Goal: Feedback & Contribution: Contribute content

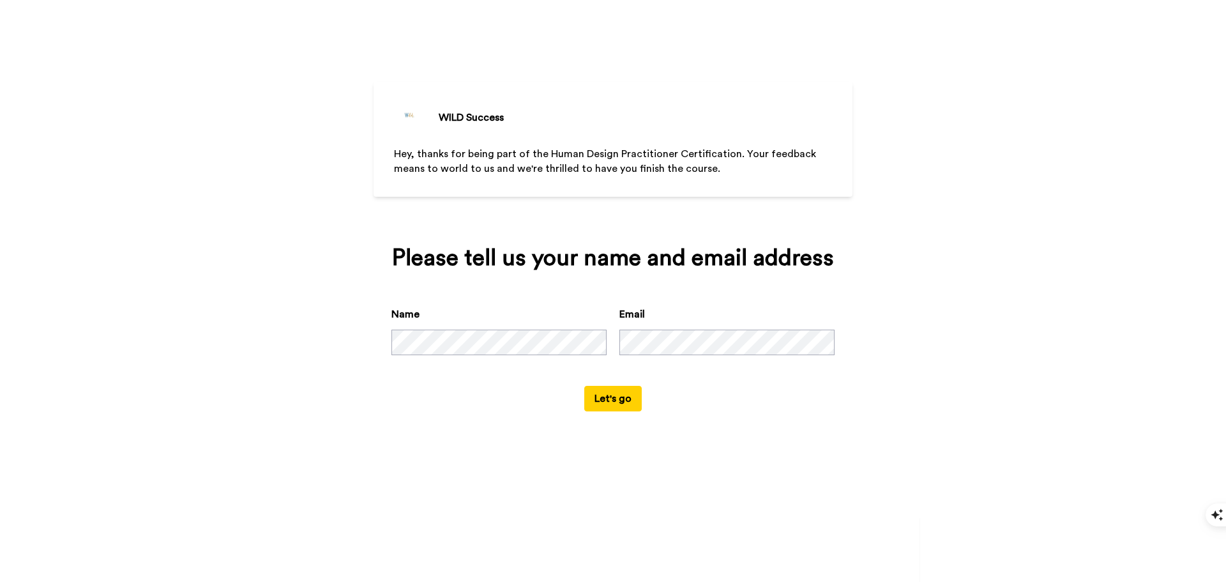
click at [627, 399] on button "Let's go" at bounding box center [612, 399] width 57 height 26
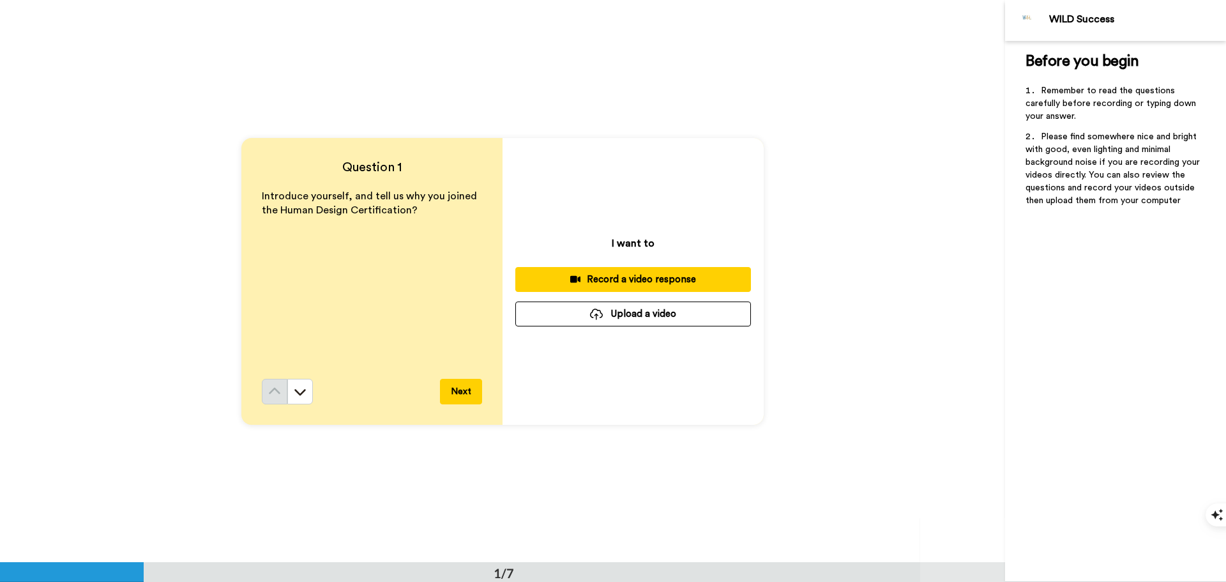
click at [614, 281] on div "Record a video response" at bounding box center [632, 279] width 215 height 13
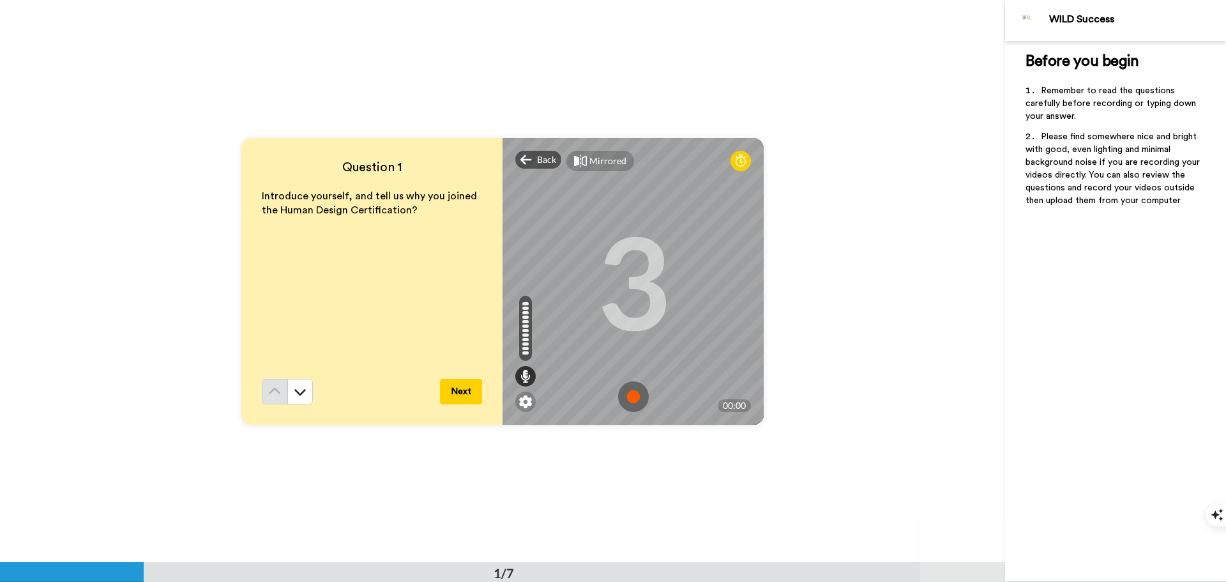
click at [629, 393] on img at bounding box center [633, 396] width 31 height 31
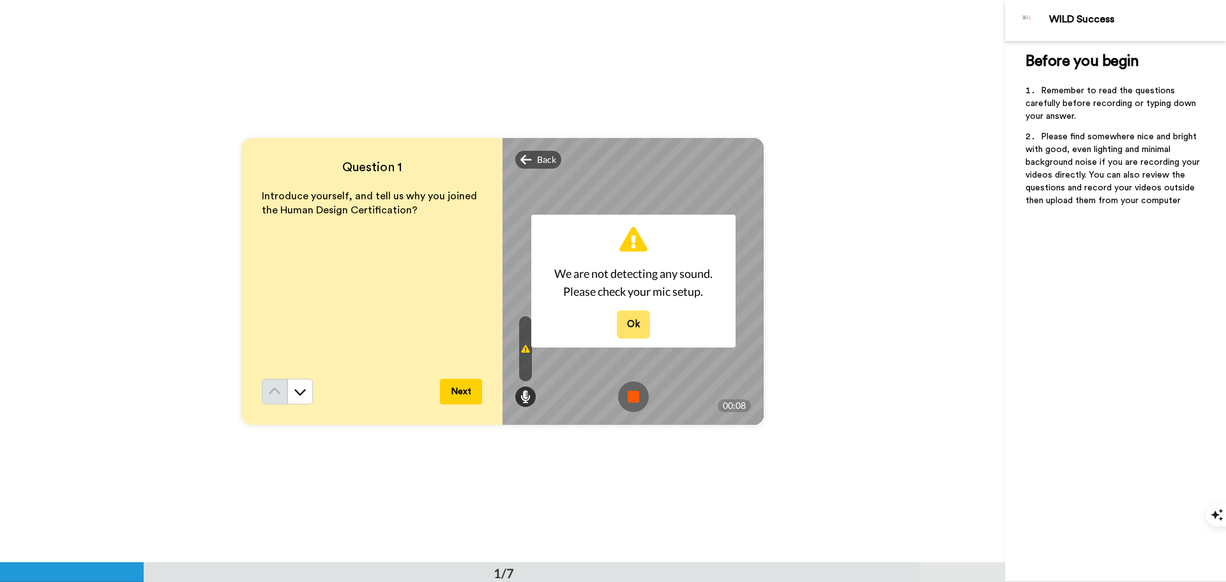
click at [631, 327] on button "Ok" at bounding box center [633, 323] width 33 height 27
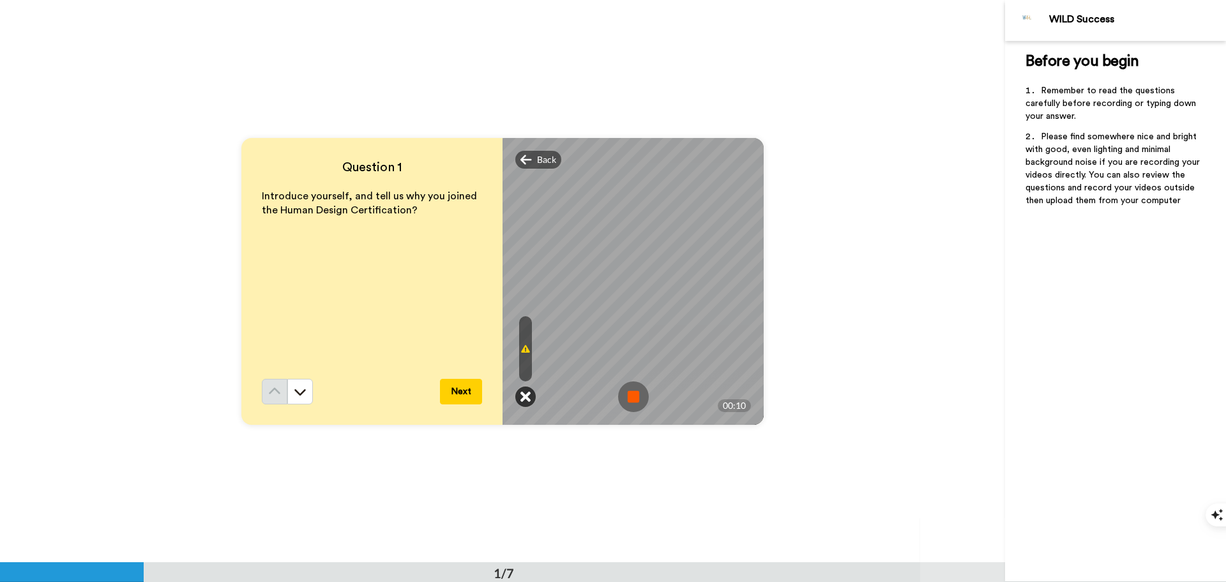
click at [524, 393] on icon at bounding box center [525, 396] width 10 height 13
click at [522, 345] on icon at bounding box center [525, 348] width 9 height 10
drag, startPoint x: 522, startPoint y: 343, endPoint x: 451, endPoint y: 179, distance: 178.1
click at [451, 179] on div "Question 1 Introduce yourself, and tell us why you joined the Human Design Cert…" at bounding box center [371, 281] width 261 height 287
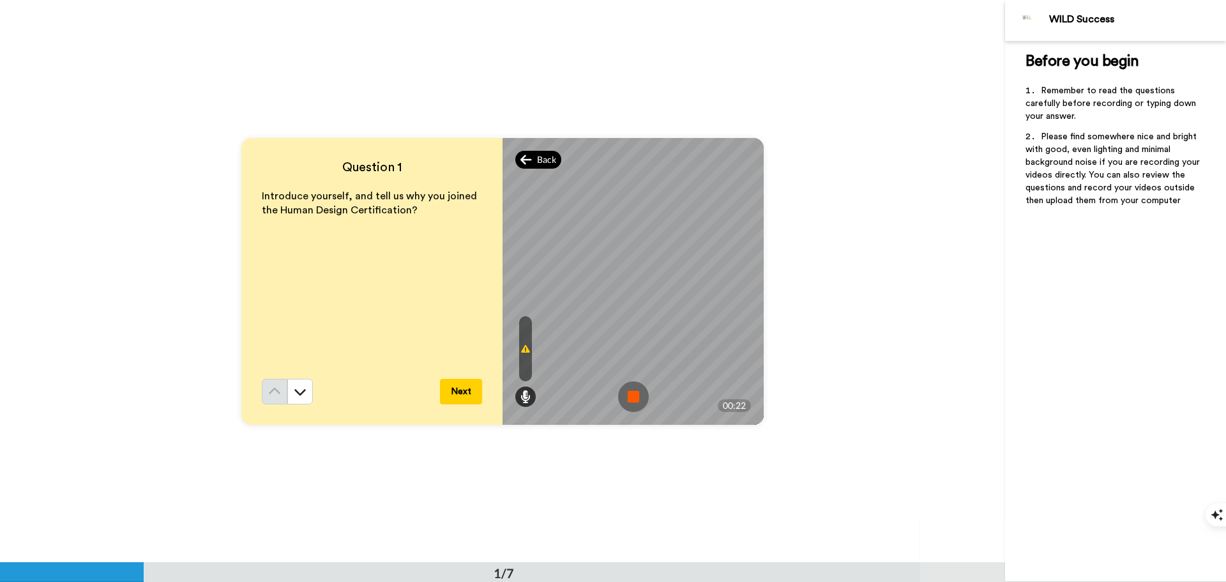
click at [537, 154] on span "Back" at bounding box center [546, 159] width 19 height 13
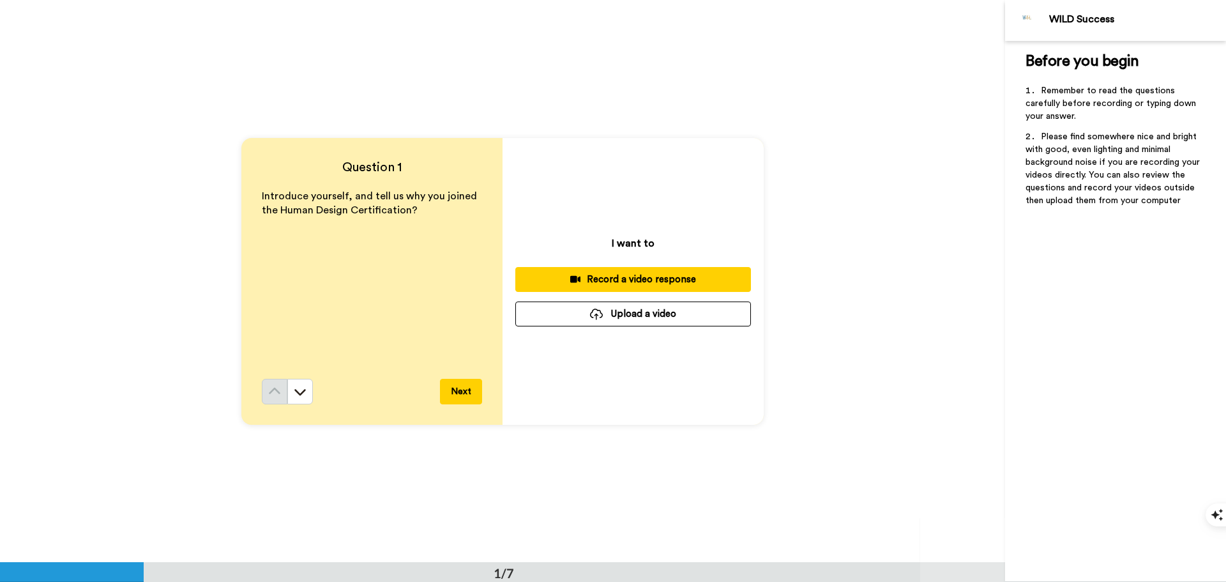
click at [629, 277] on div "Record a video response" at bounding box center [632, 279] width 215 height 13
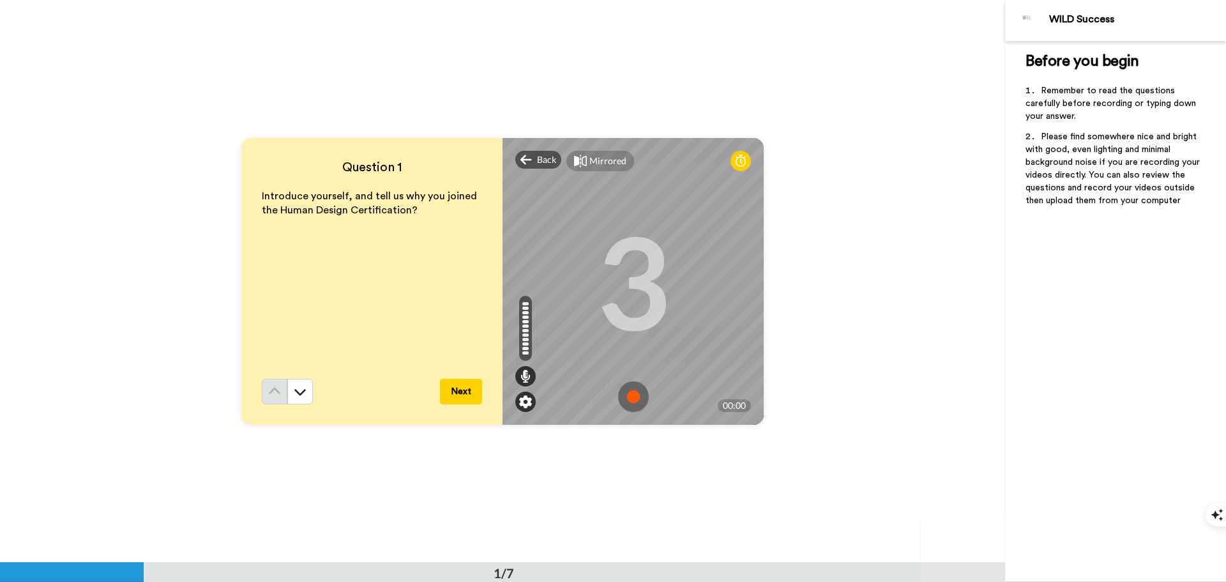
click at [521, 395] on img at bounding box center [525, 401] width 13 height 13
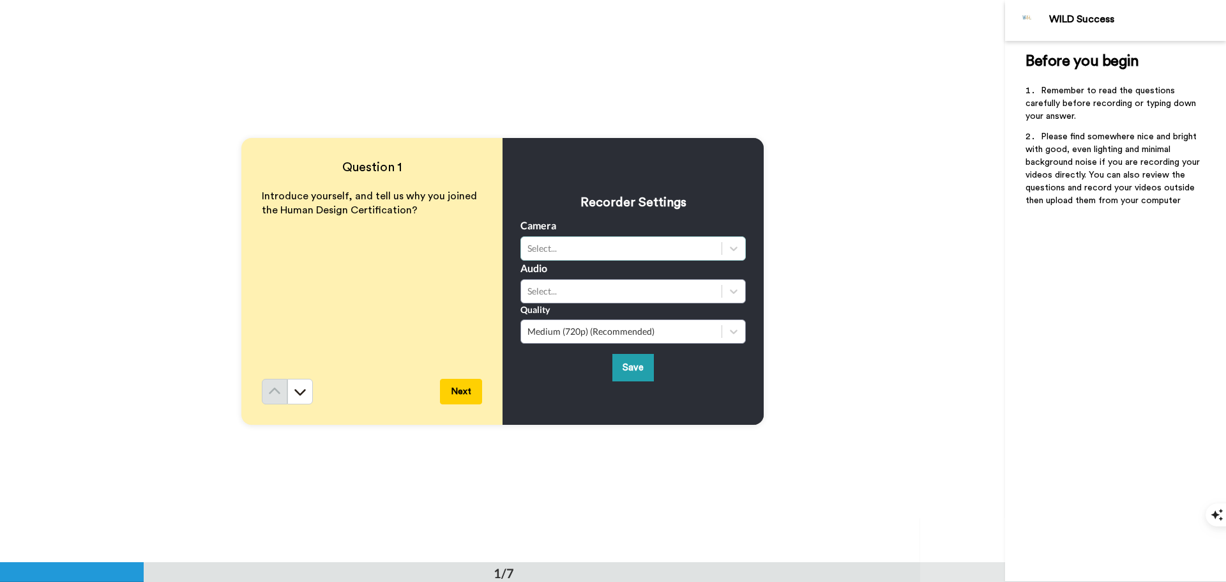
click at [713, 250] on div "Select..." at bounding box center [621, 248] width 200 height 15
click at [653, 280] on div "Logitech HD Pro Webcam C920 (046d:082d)" at bounding box center [632, 279] width 225 height 23
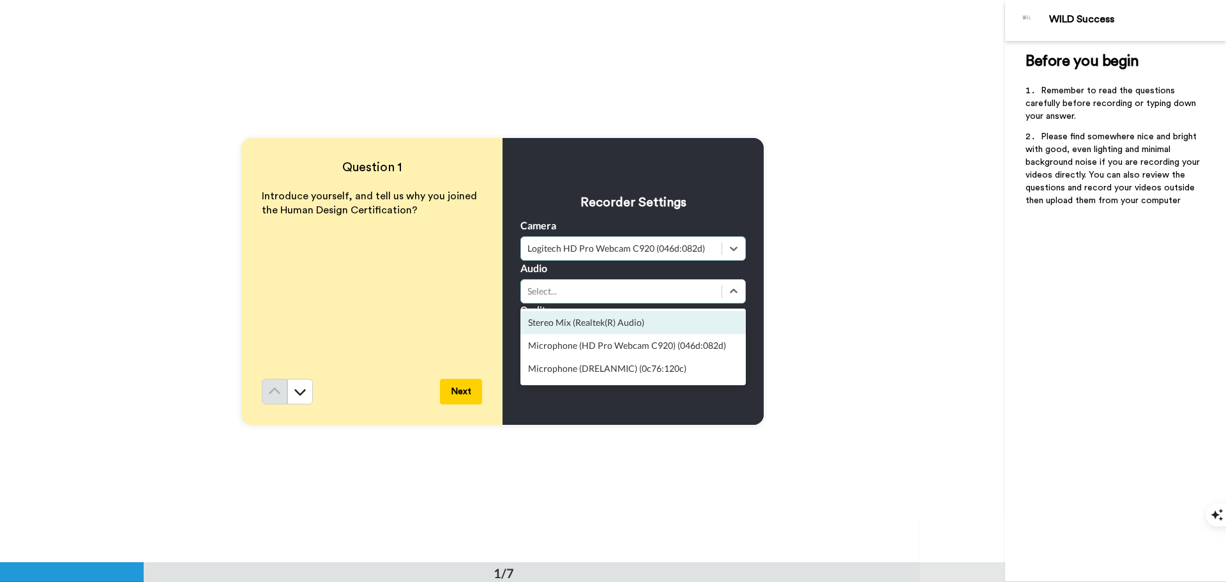
click at [710, 293] on div "Select..." at bounding box center [621, 291] width 188 height 13
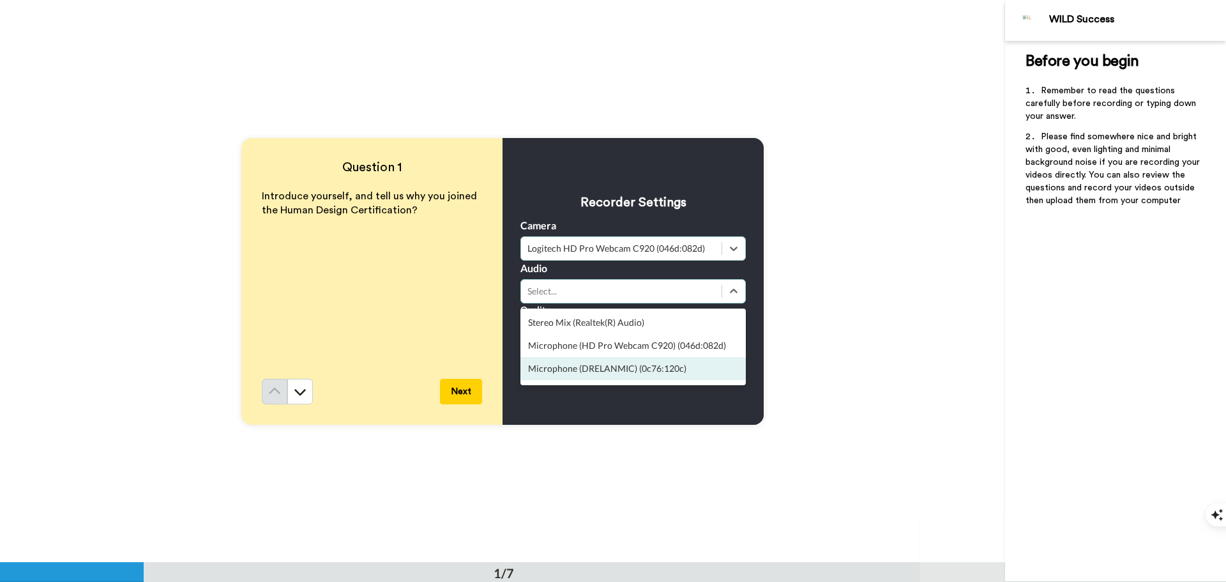
click at [615, 372] on div "Microphone (DRELANMIC) (0c76:120c)" at bounding box center [632, 368] width 225 height 23
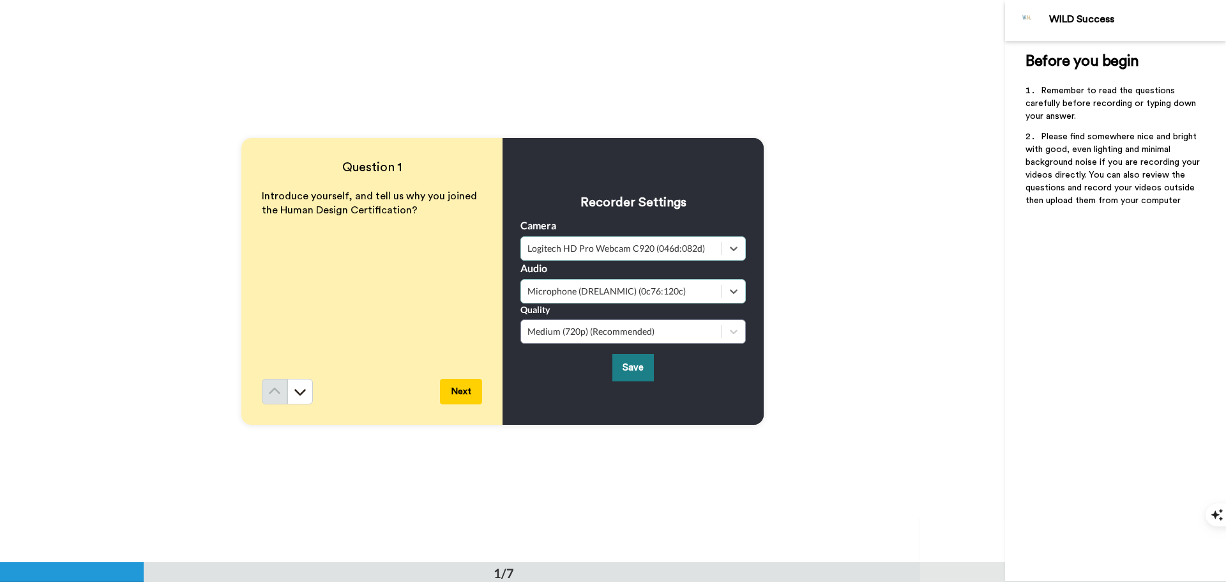
click at [637, 370] on button "Save" at bounding box center [632, 367] width 41 height 27
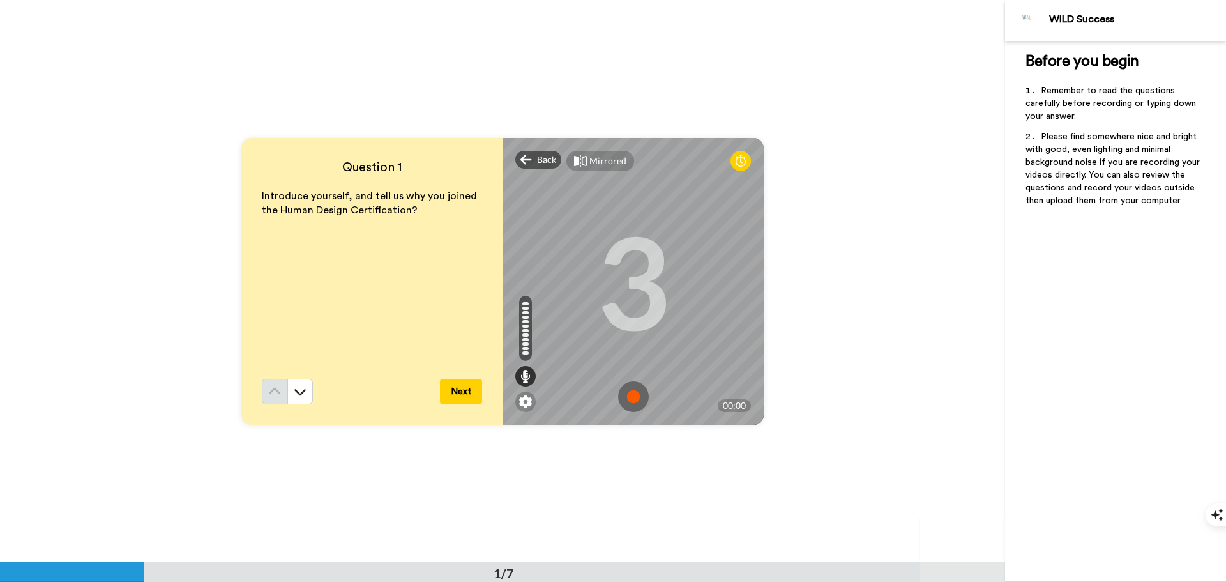
click at [628, 395] on img at bounding box center [633, 396] width 31 height 31
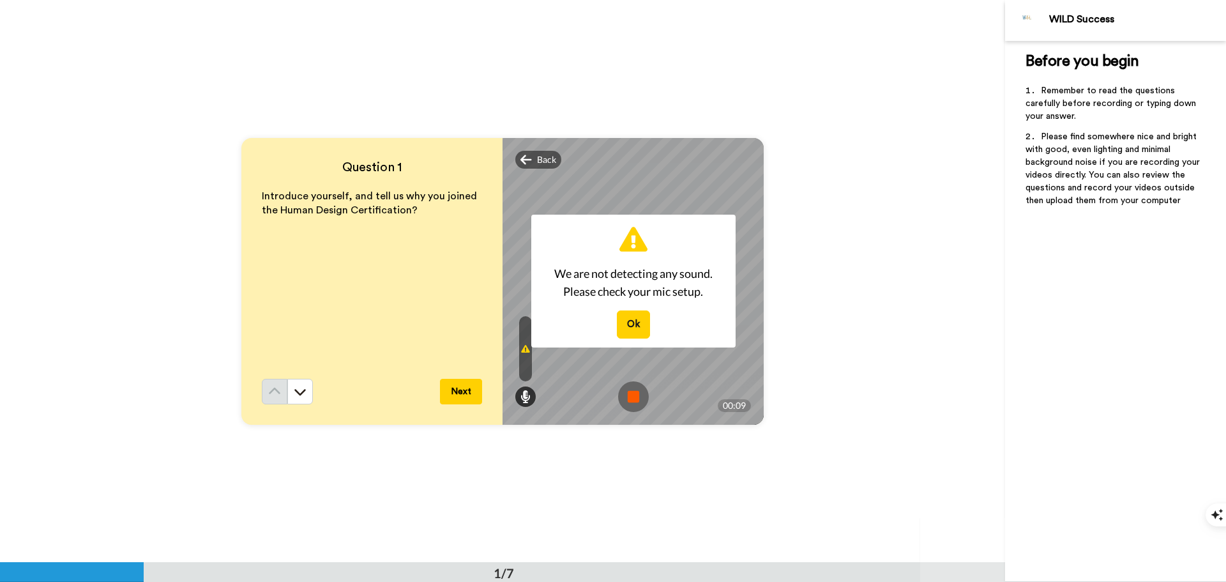
click at [645, 308] on div "We are not detecting any sound. Please check your mic setup. Ok" at bounding box center [633, 281] width 204 height 133
click at [638, 319] on button "Ok" at bounding box center [633, 323] width 33 height 27
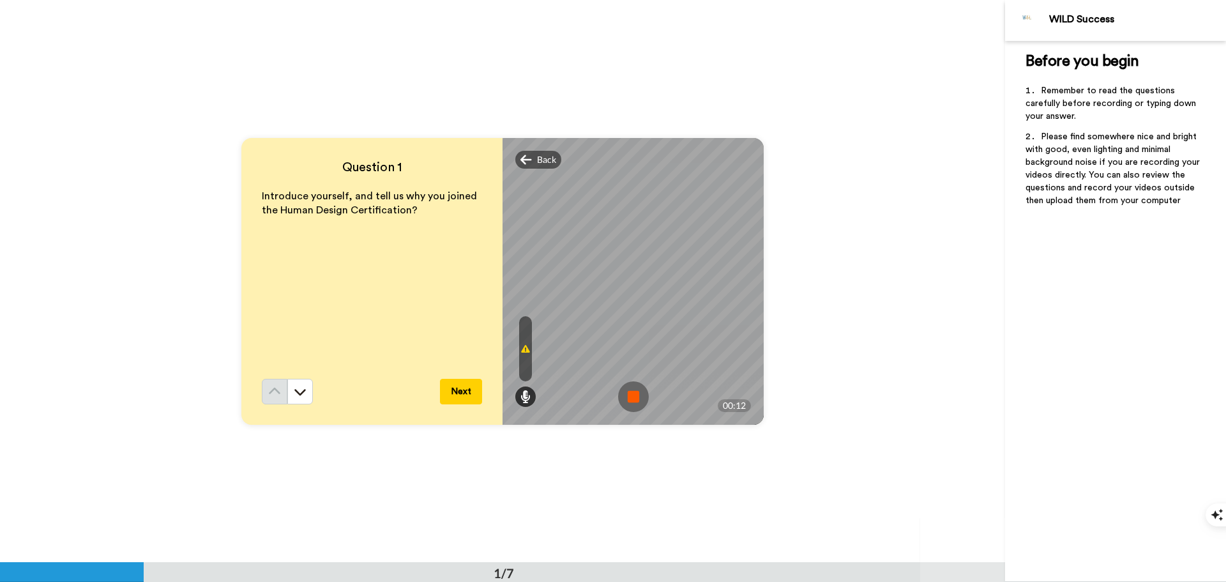
click at [520, 340] on div at bounding box center [525, 348] width 13 height 65
click at [522, 396] on icon at bounding box center [525, 396] width 10 height 13
click at [520, 390] on icon at bounding box center [525, 396] width 10 height 13
click at [521, 158] on icon at bounding box center [525, 159] width 11 height 13
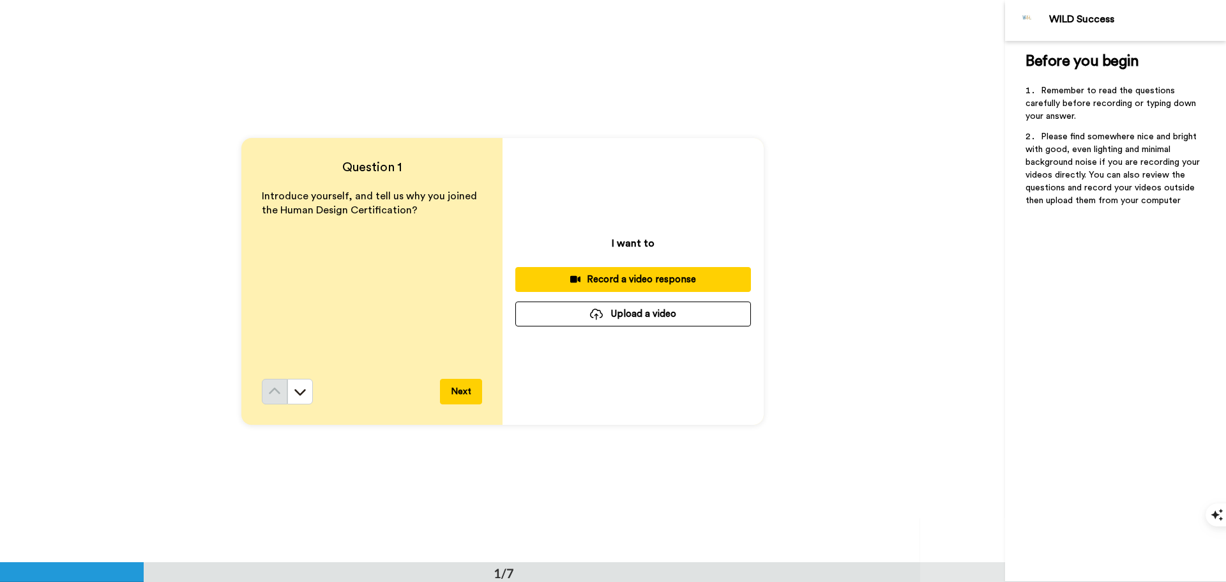
click at [630, 289] on button "Record a video response" at bounding box center [633, 279] width 236 height 25
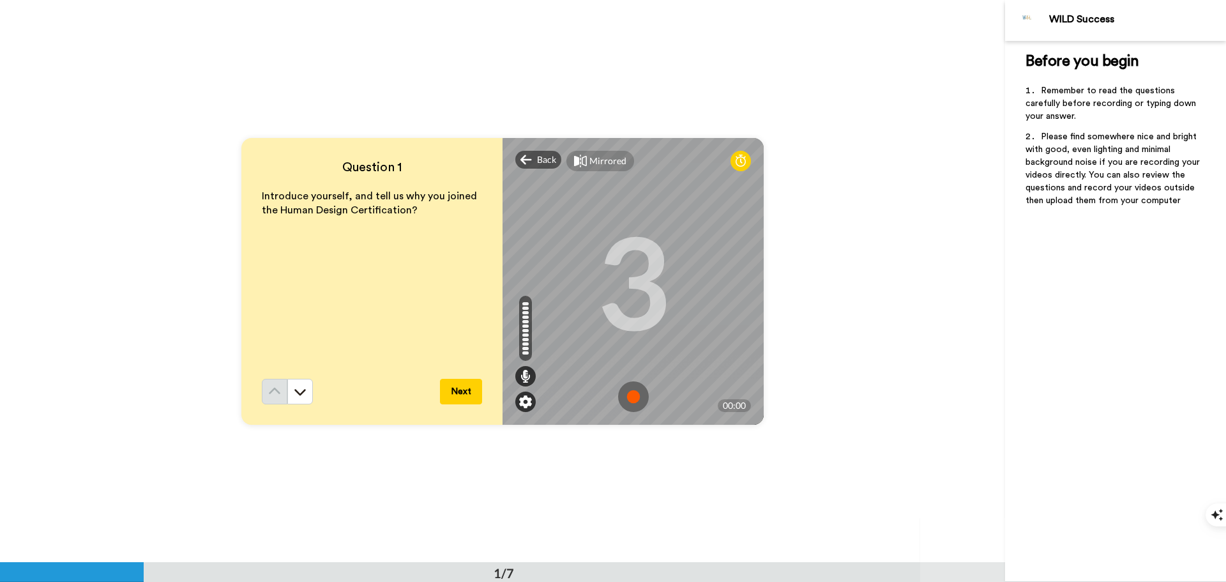
click at [522, 400] on img at bounding box center [525, 401] width 13 height 13
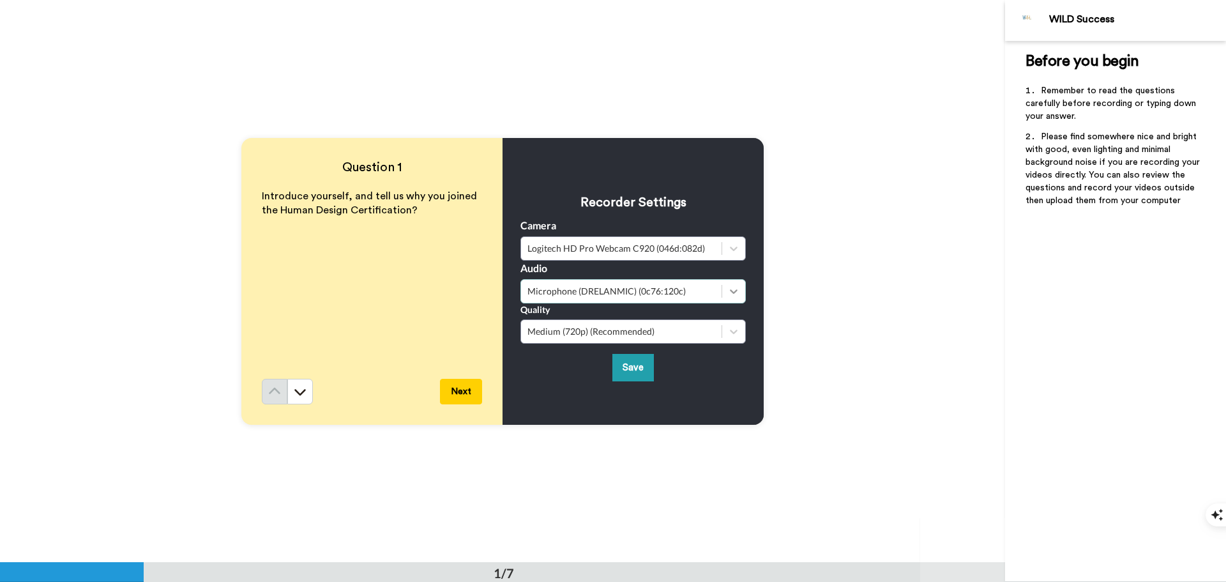
click at [732, 287] on icon at bounding box center [733, 291] width 13 height 13
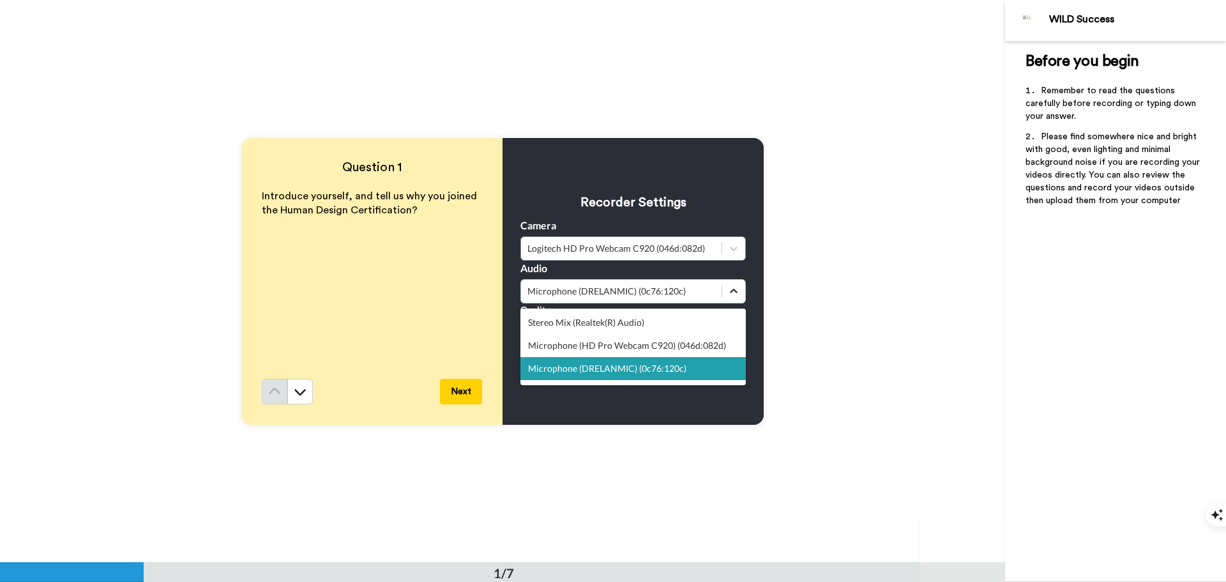
scroll to position [3, 0]
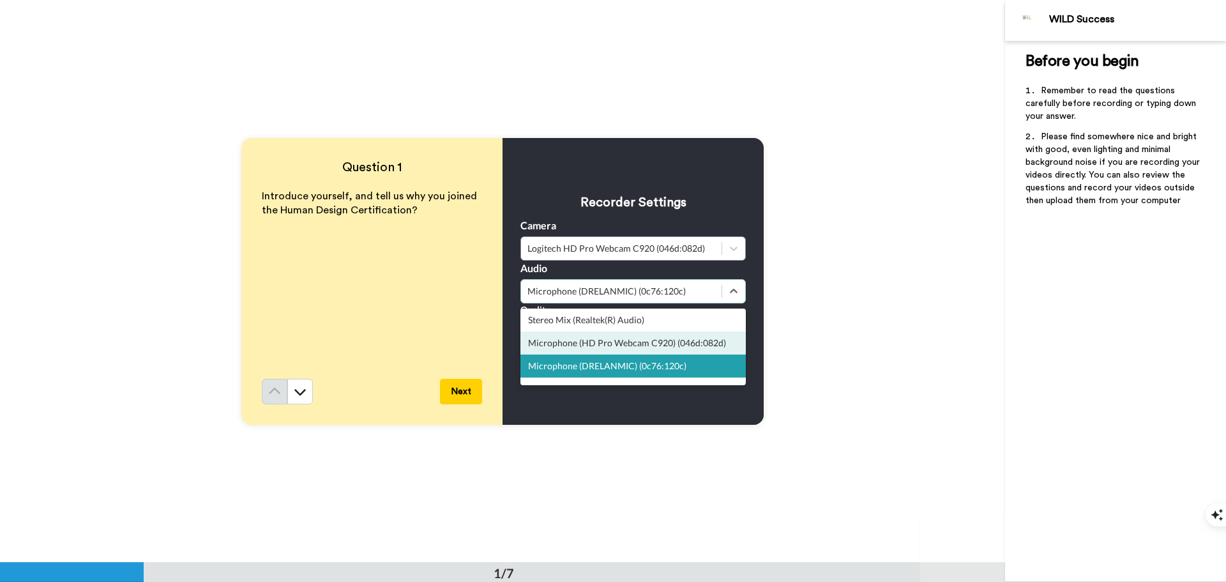
click at [656, 338] on div "Microphone (HD Pro Webcam C920) (046d:082d)" at bounding box center [632, 342] width 225 height 23
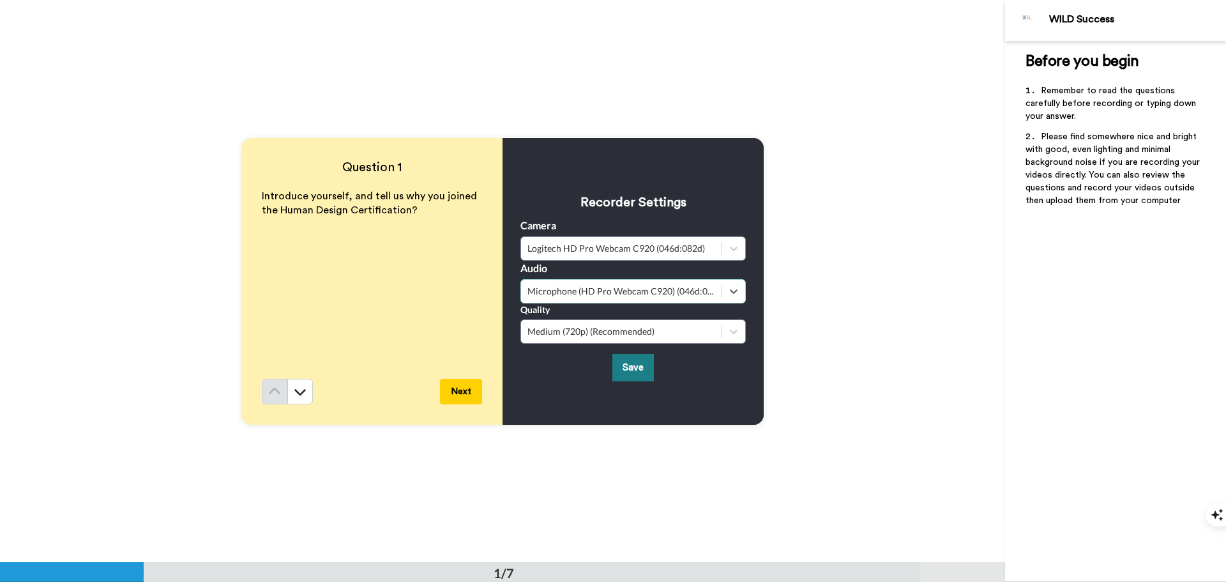
click at [624, 366] on button "Save" at bounding box center [632, 367] width 41 height 27
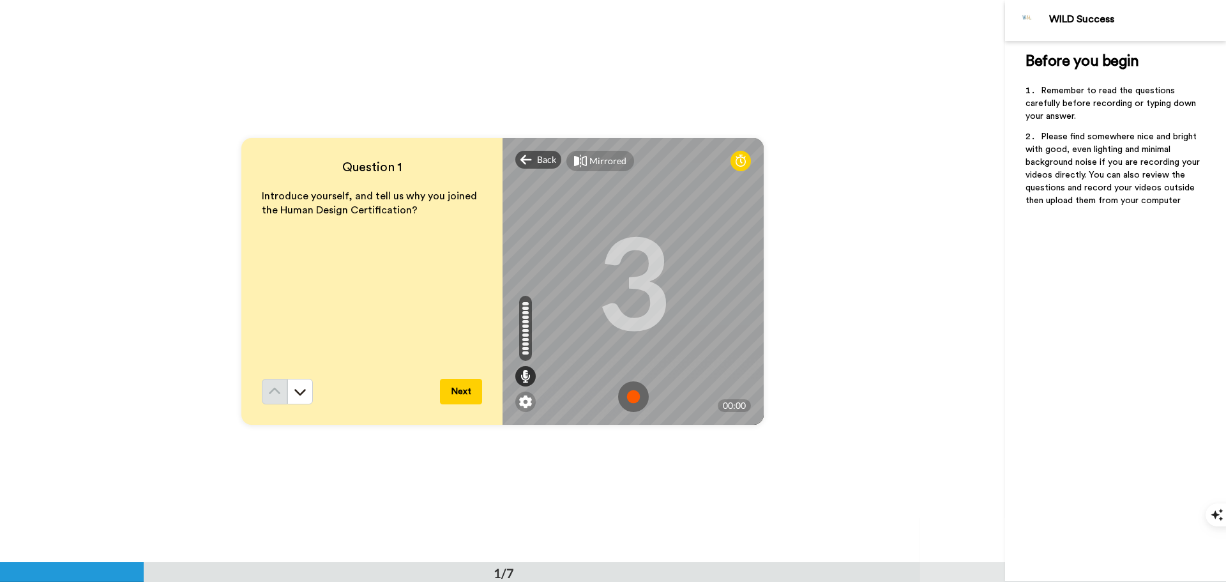
click at [633, 400] on img at bounding box center [633, 396] width 31 height 31
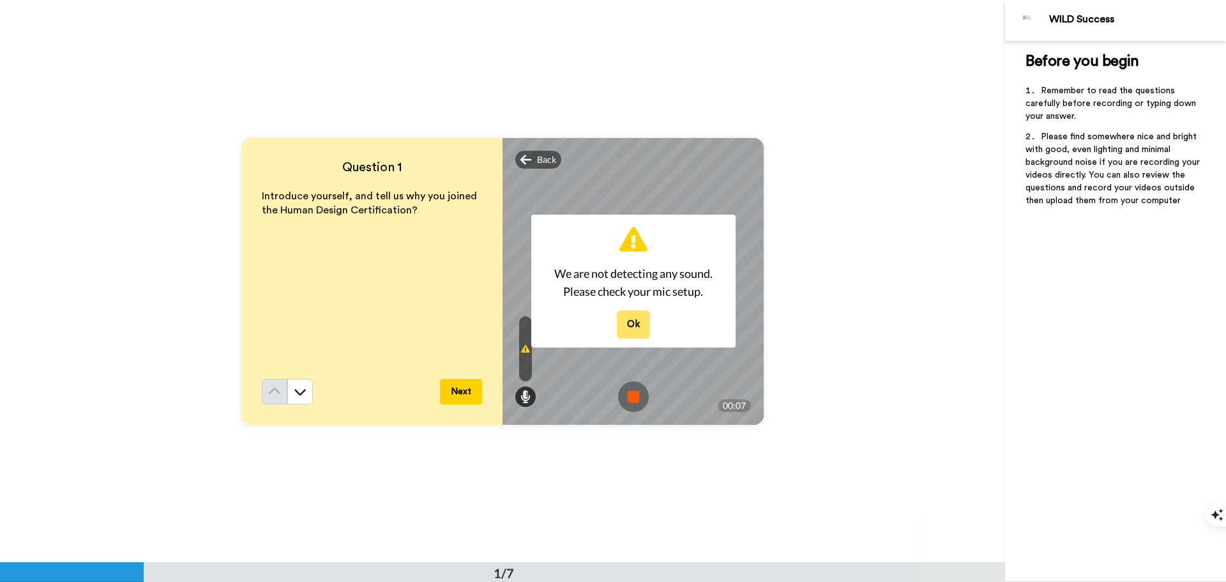
click at [638, 319] on button "Ok" at bounding box center [633, 323] width 33 height 27
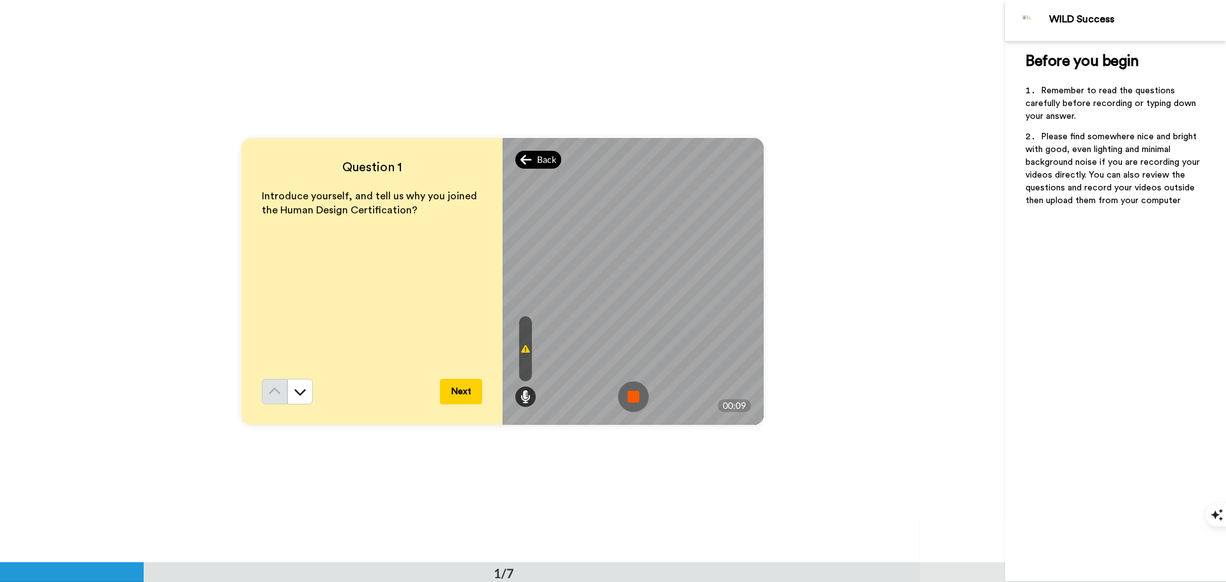
click at [540, 152] on div "Back" at bounding box center [538, 160] width 46 height 18
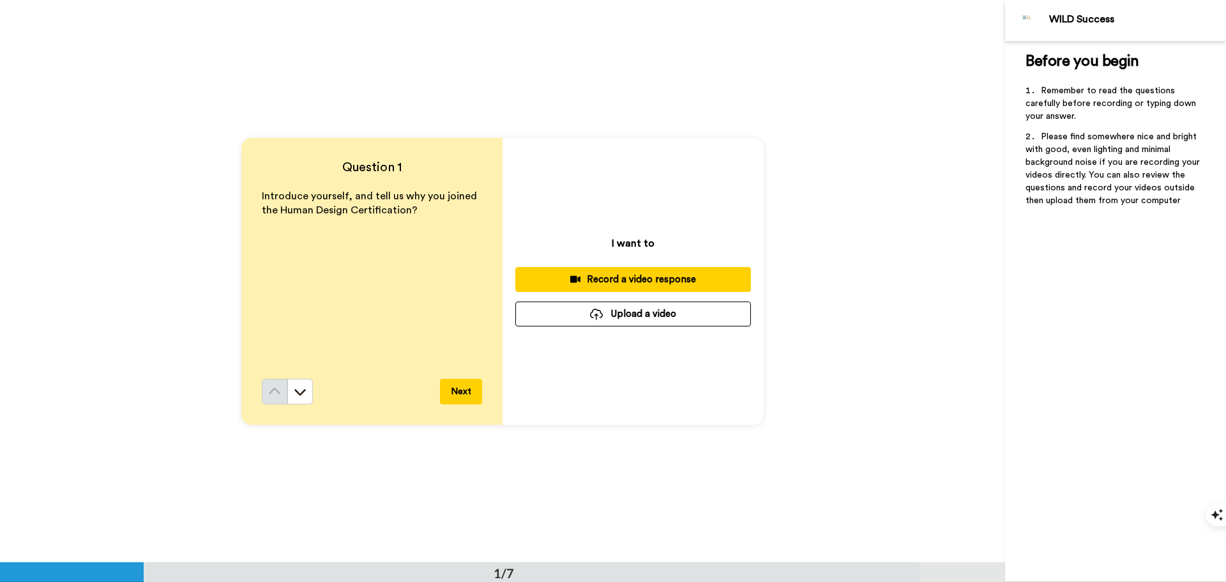
click at [464, 390] on button "Next" at bounding box center [461, 392] width 42 height 26
click at [652, 317] on button "Upload a video" at bounding box center [633, 313] width 236 height 25
click at [295, 384] on button at bounding box center [300, 392] width 26 height 26
click at [294, 385] on icon at bounding box center [300, 391] width 13 height 13
click at [294, 390] on icon at bounding box center [300, 391] width 13 height 13
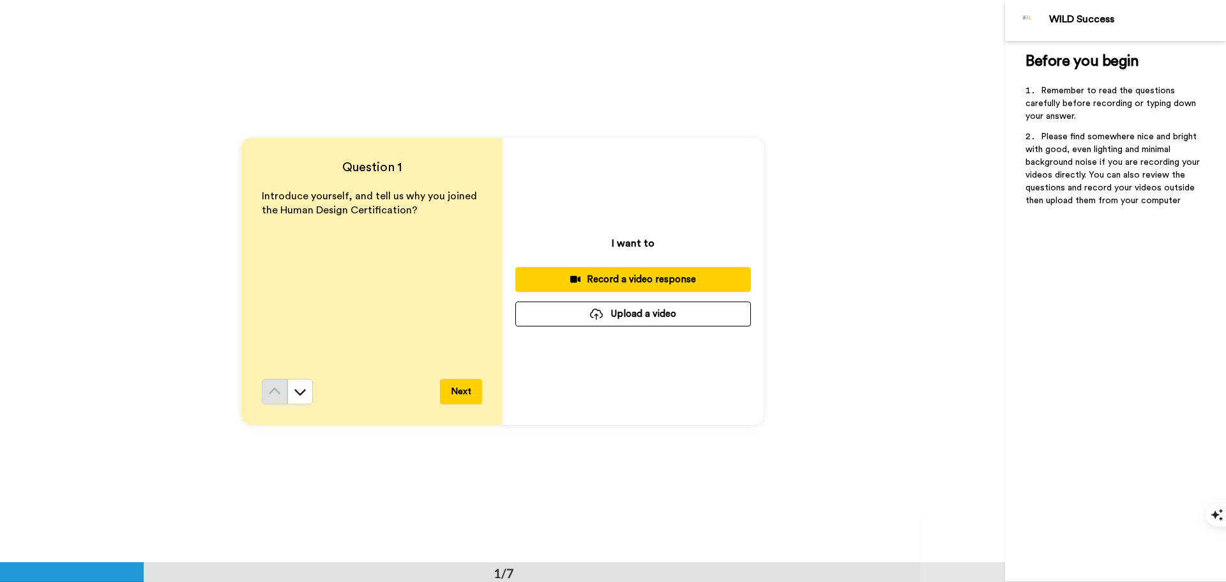
click at [456, 393] on button "Next" at bounding box center [461, 392] width 42 height 26
click at [942, 185] on div "Question 1 Introduce yourself, and tell us why you joined the Human Design Cert…" at bounding box center [502, 281] width 1005 height 562
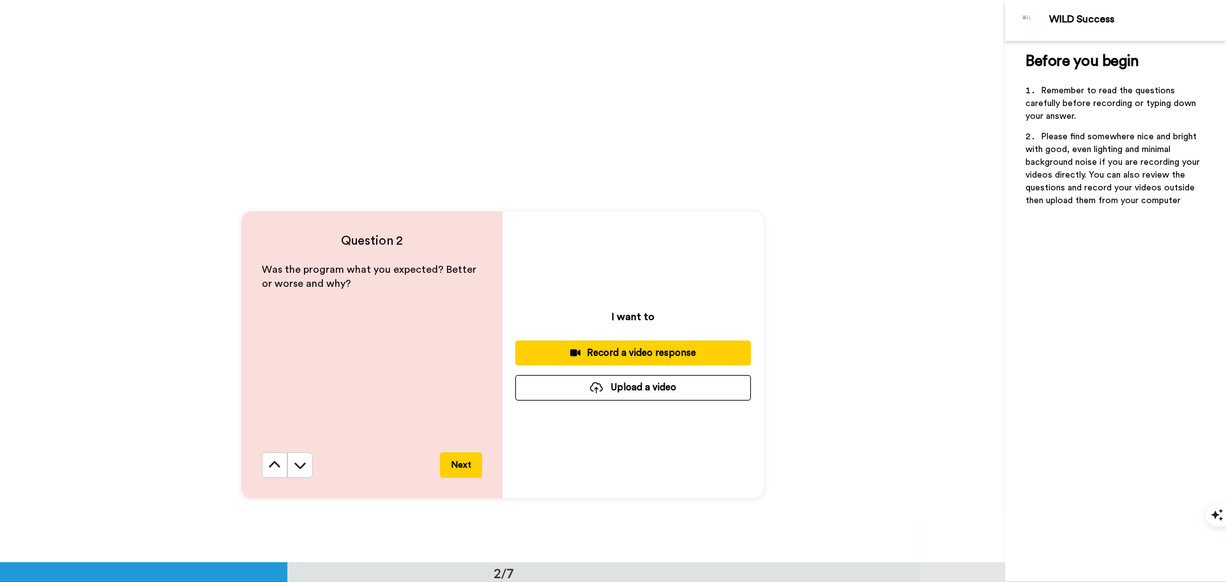
scroll to position [511, 0]
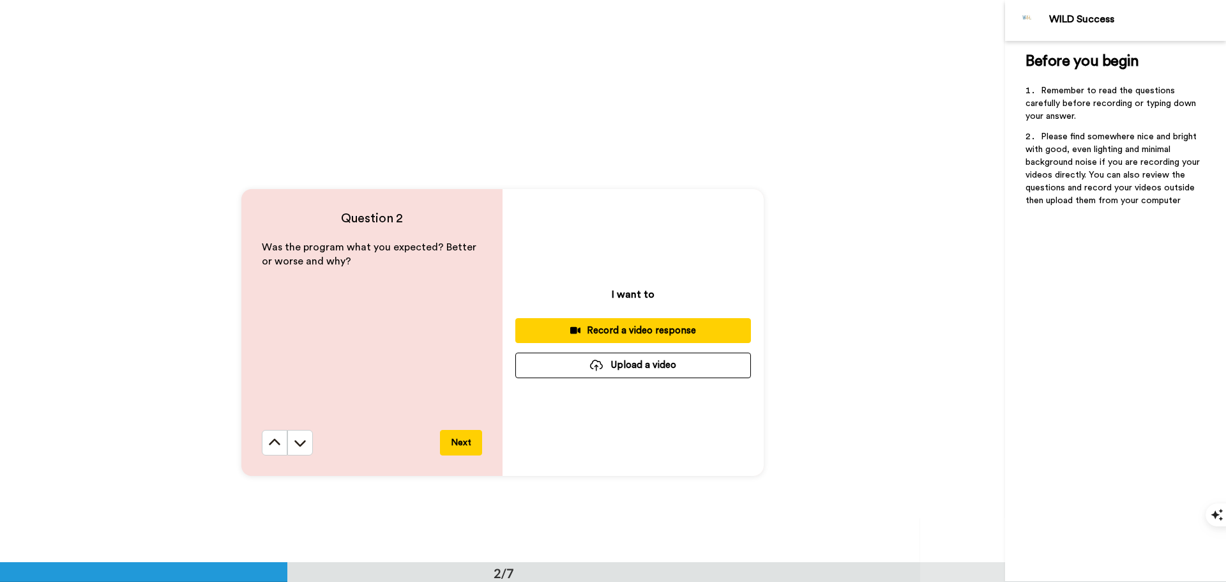
click at [622, 331] on div "Record a video response" at bounding box center [632, 330] width 215 height 13
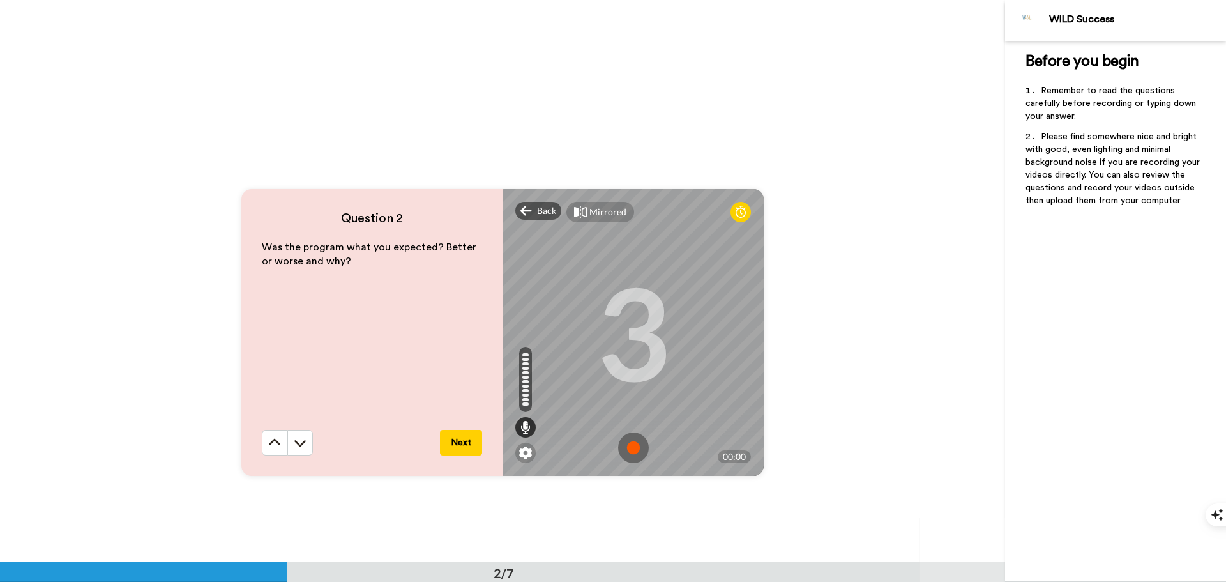
click at [620, 446] on img at bounding box center [633, 447] width 31 height 31
